Goal: Task Accomplishment & Management: Complete application form

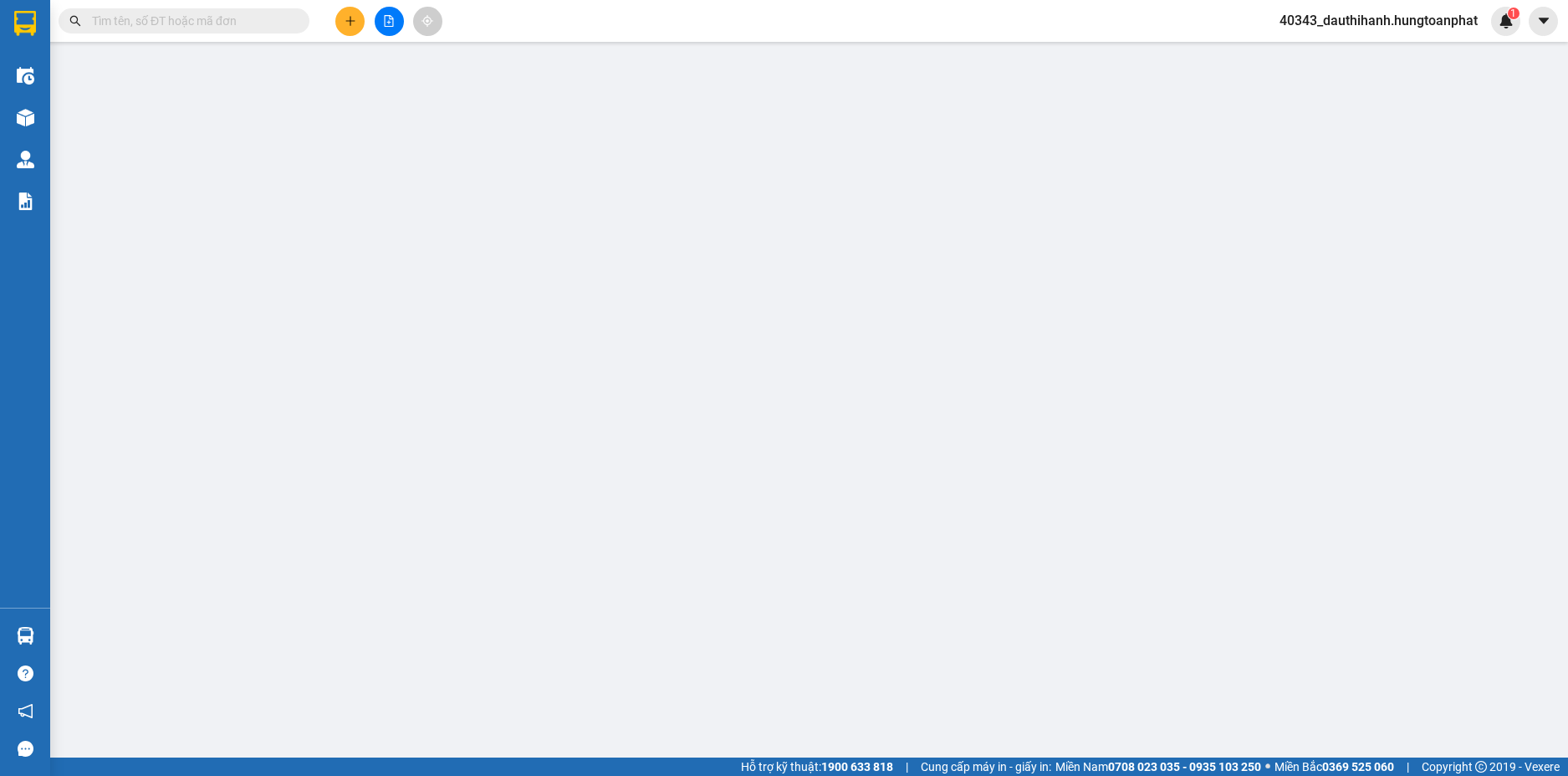
click at [239, 19] on input "text" at bounding box center [191, 21] width 197 height 19
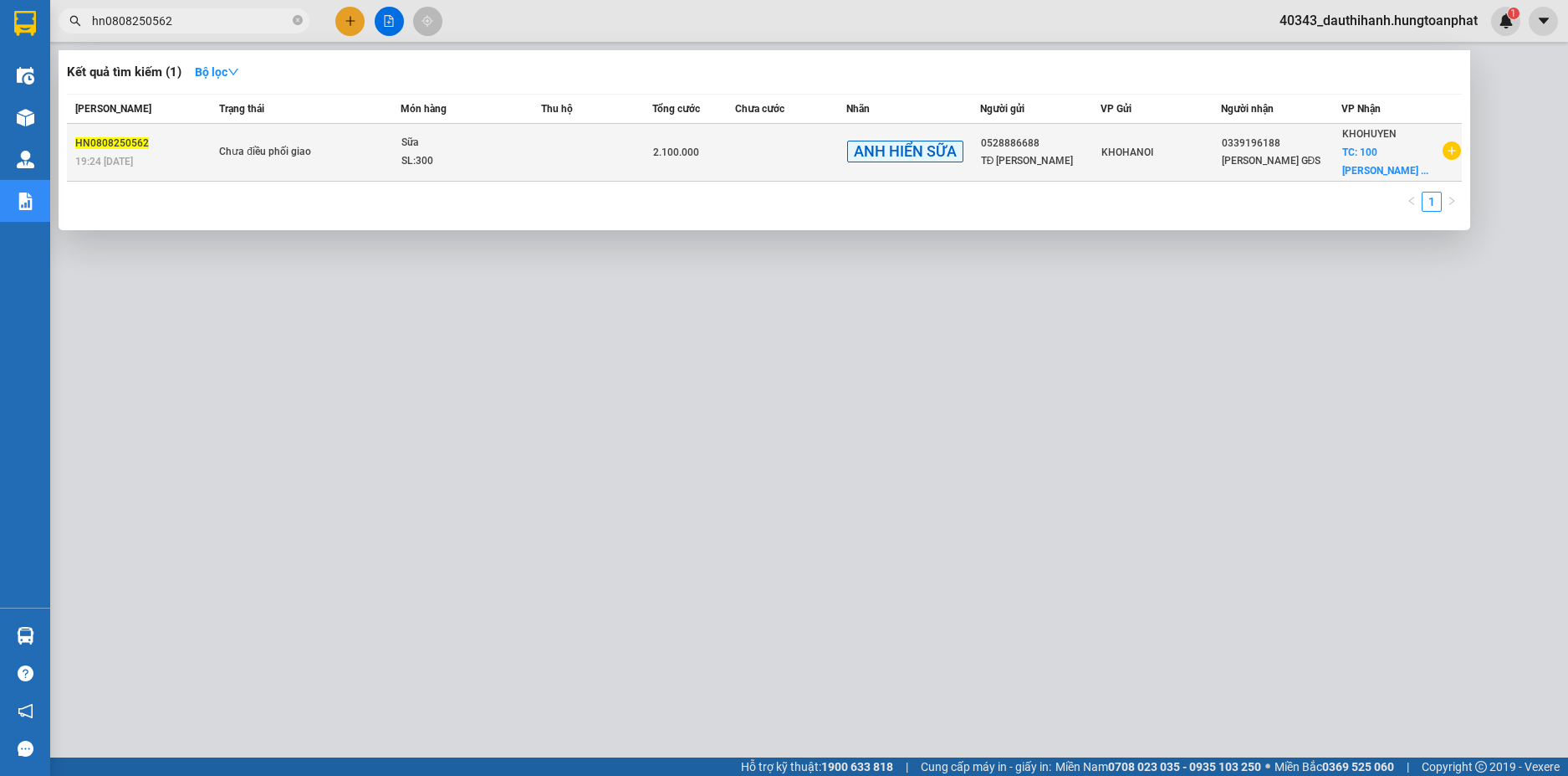
type input "hn0808250562"
click at [518, 148] on div "Sữa" at bounding box center [463, 143] width 125 height 19
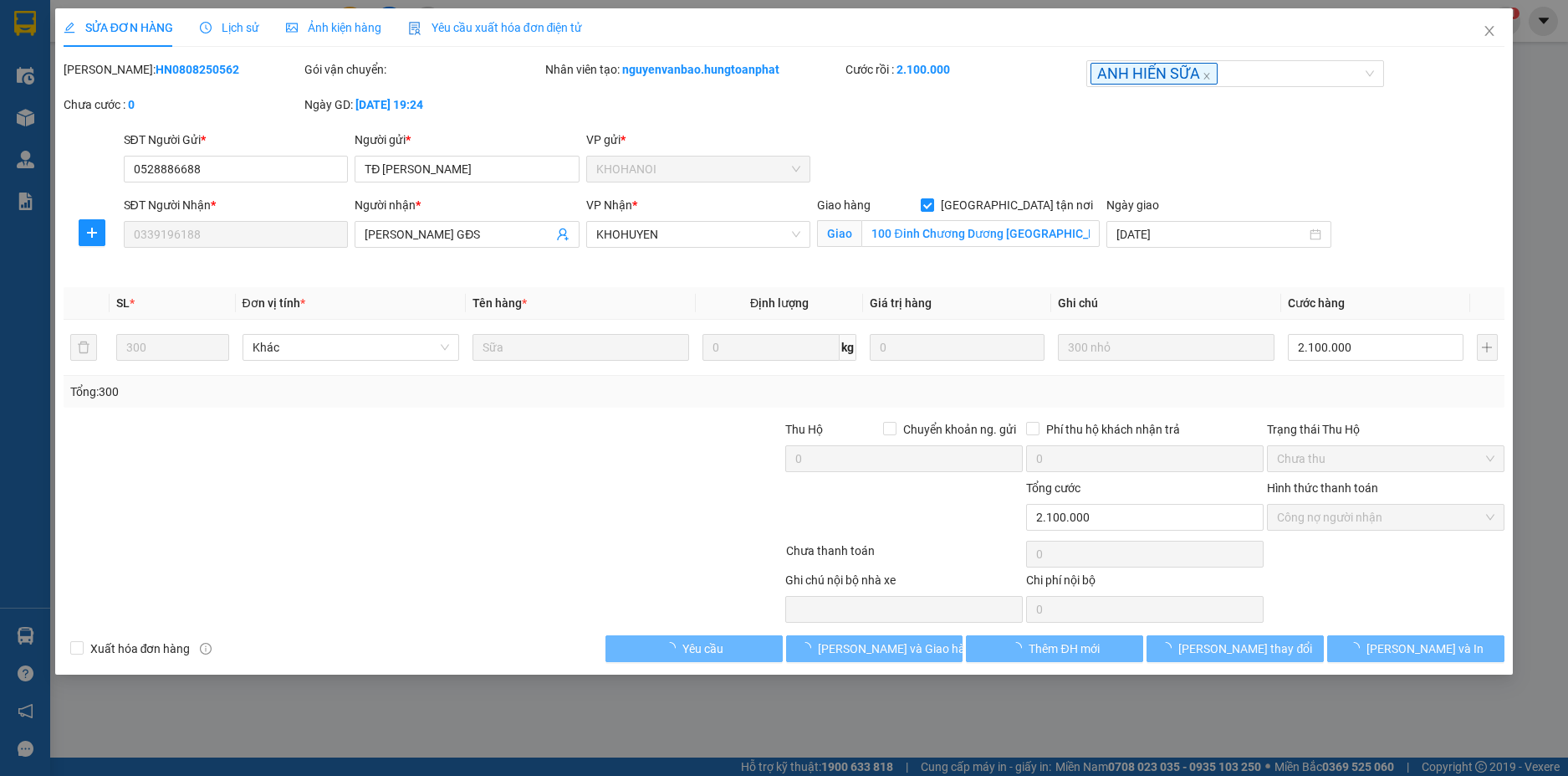
type input "0528886688"
type input "TĐ [PERSON_NAME]"
type input "0339196188"
type input "[PERSON_NAME] GĐS"
checkbox input "true"
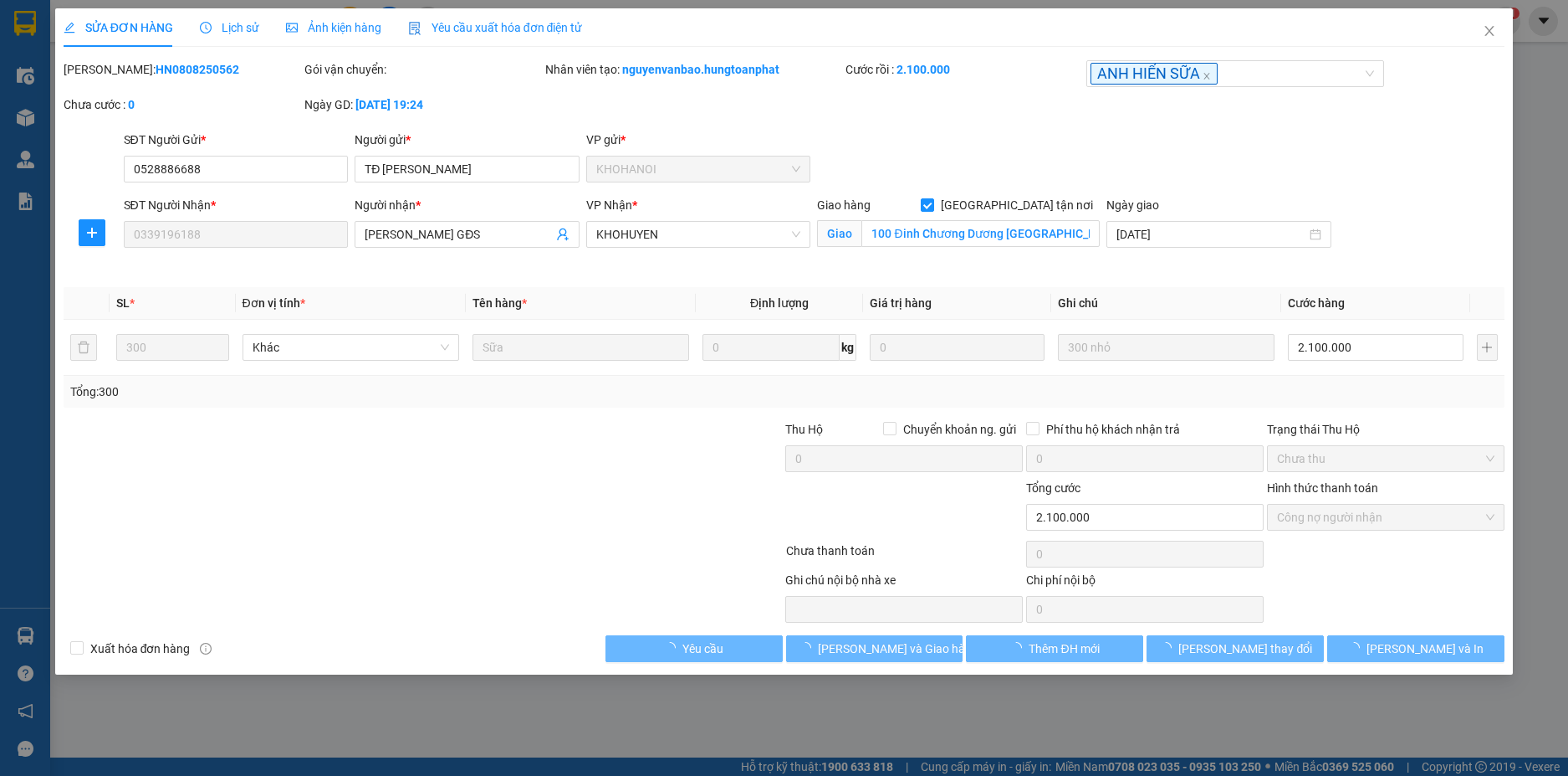
type input "100 Đinh Chương Dương [GEOGRAPHIC_DATA], [GEOGRAPHIC_DATA] [GEOGRAPHIC_DATA]"
type input "2.100.000"
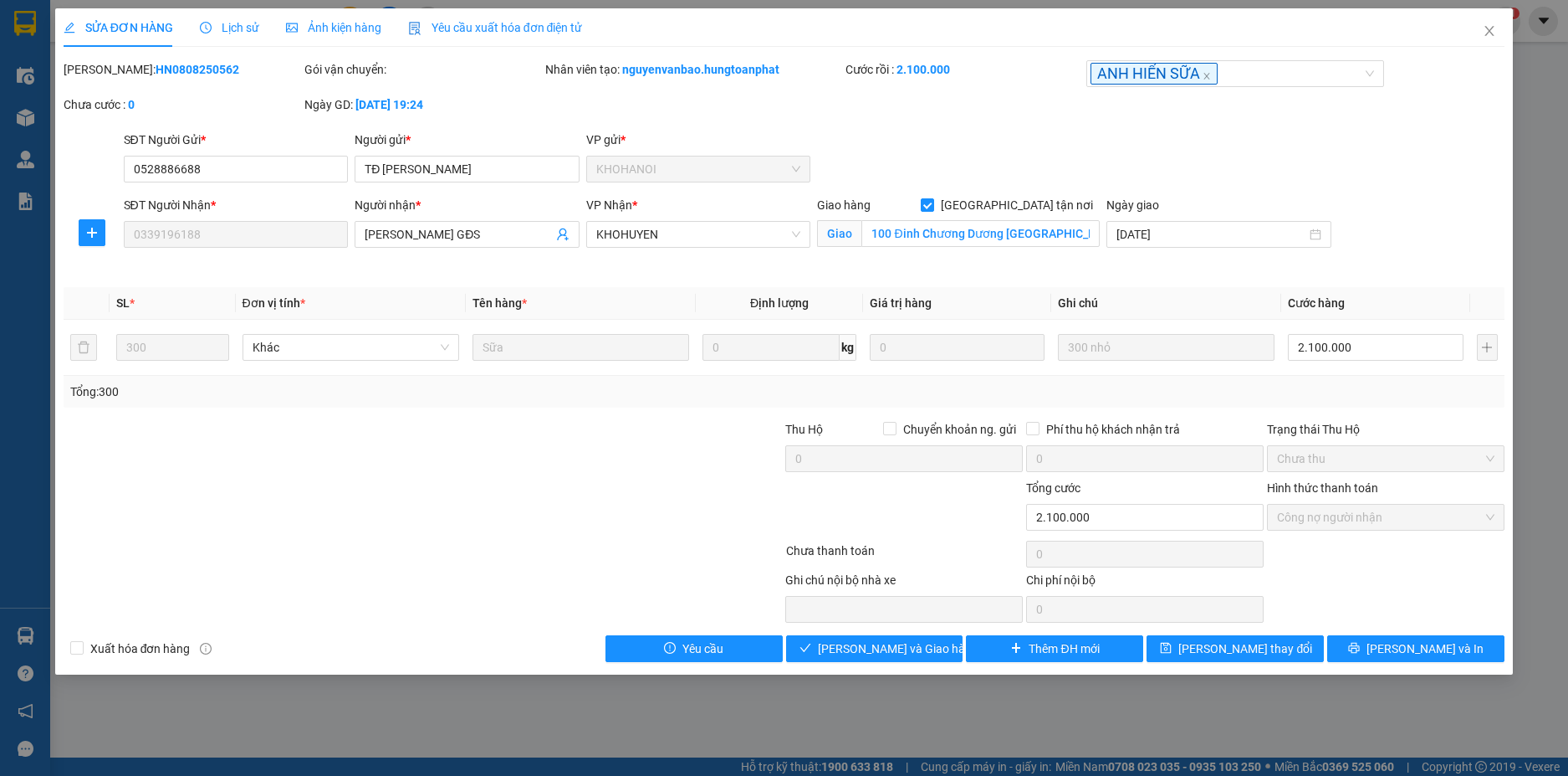
click at [238, 28] on span "Lịch sử" at bounding box center [229, 27] width 59 height 13
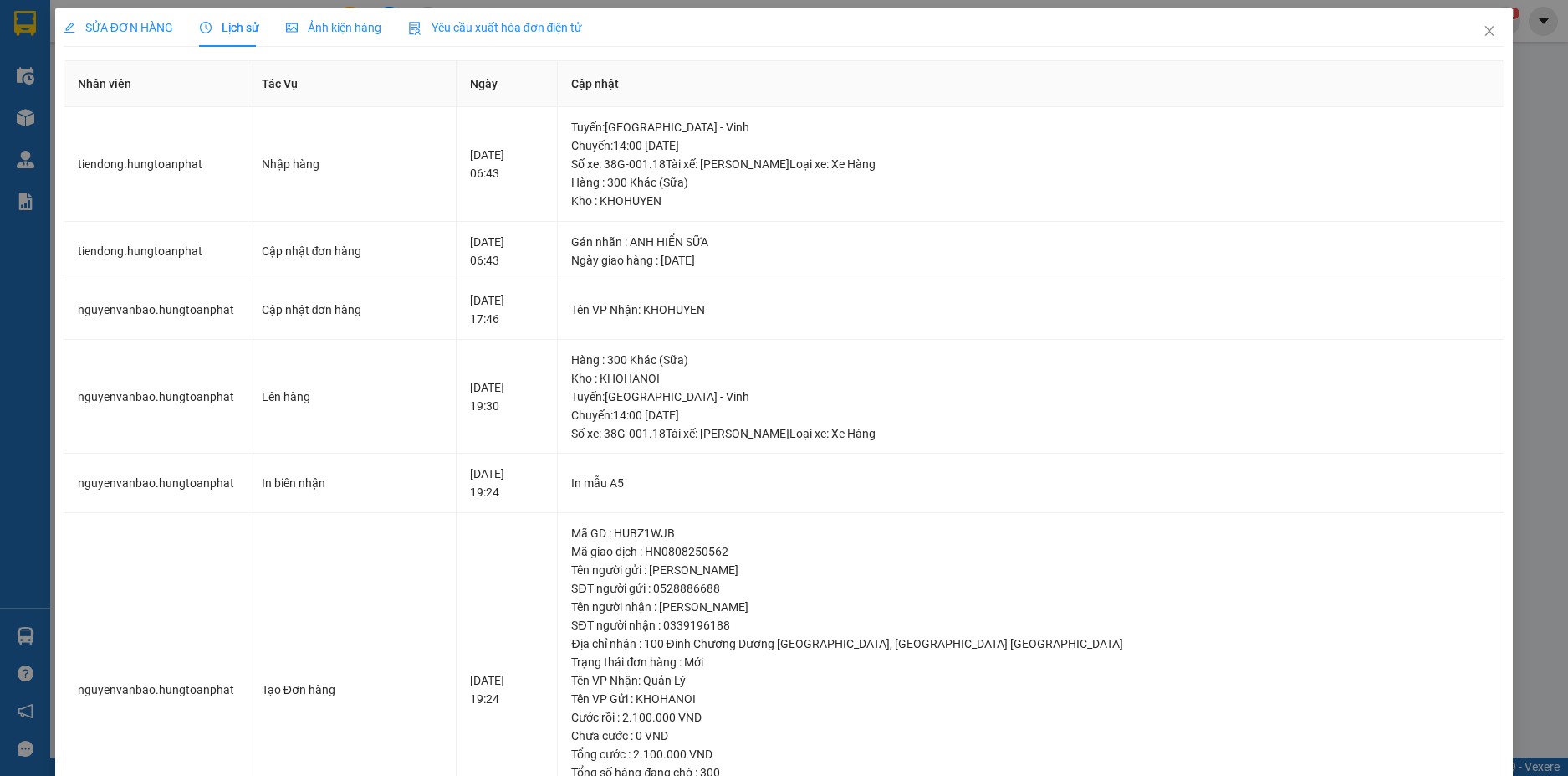
click at [99, 31] on span "SỬA ĐƠN HÀNG" at bounding box center [118, 27] width 110 height 13
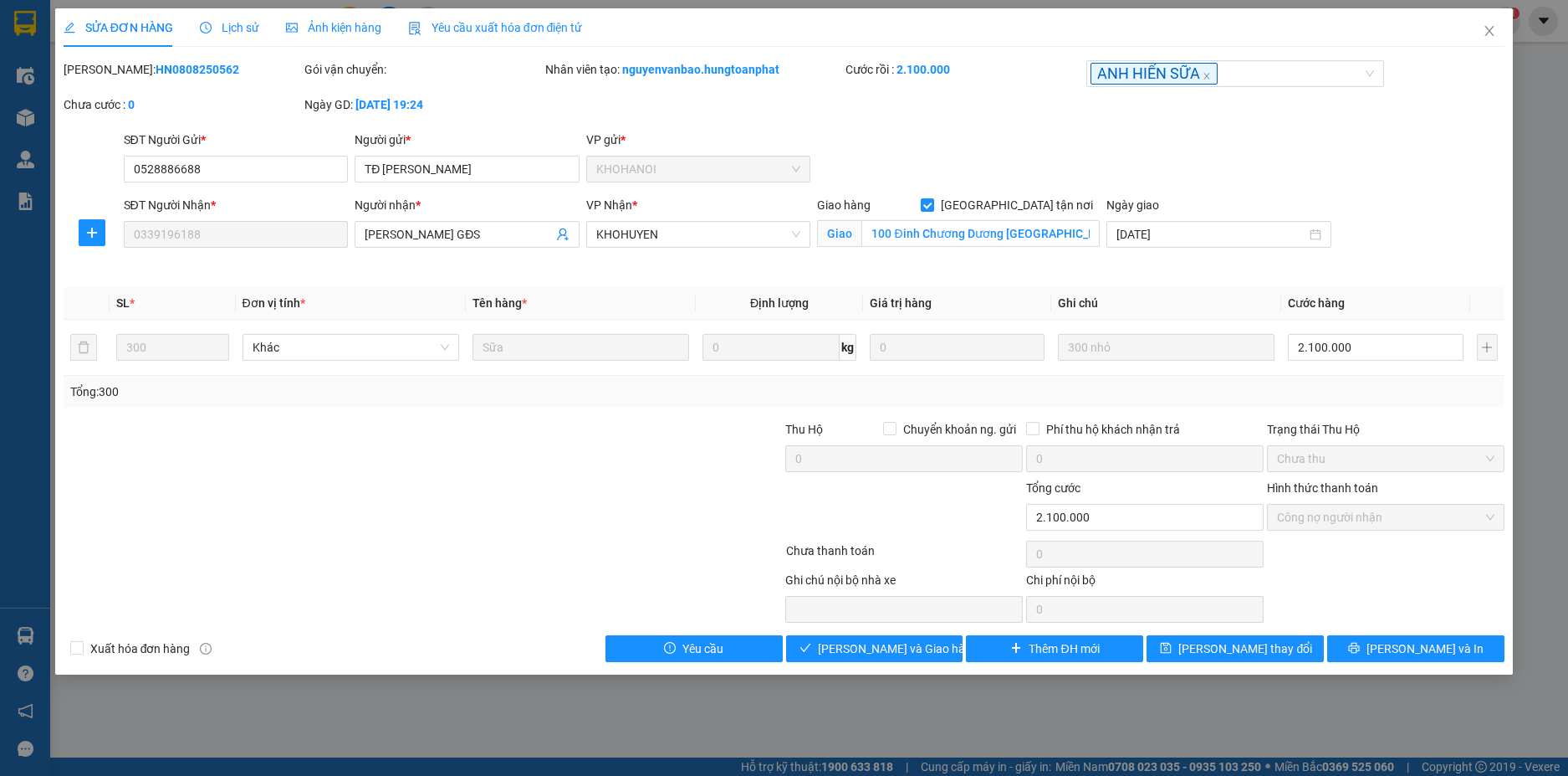
click at [244, 28] on span "Lịch sử" at bounding box center [229, 27] width 59 height 13
